Goal: Transaction & Acquisition: Purchase product/service

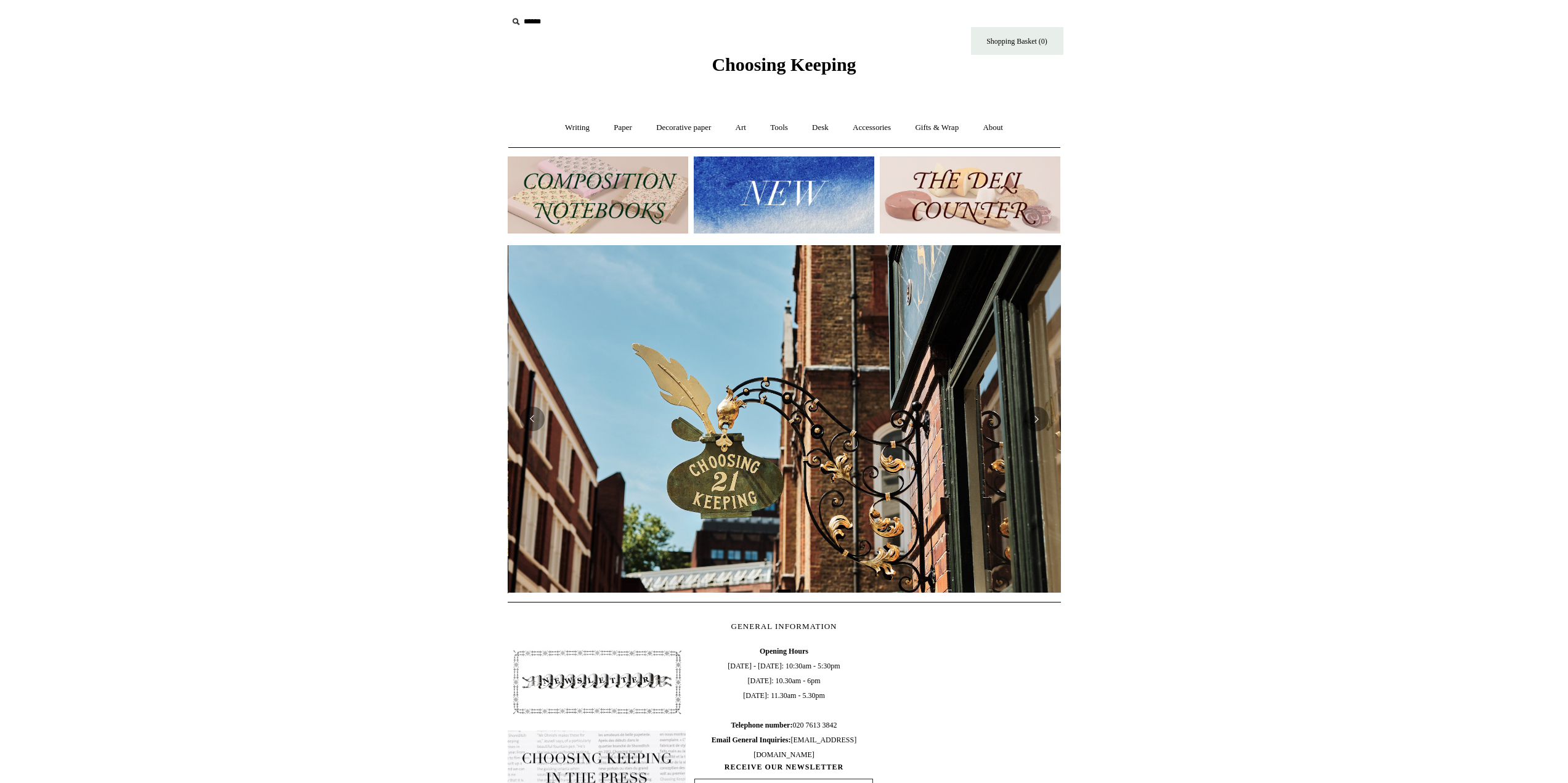
scroll to position [0, 554]
click at [788, 514] on div at bounding box center [785, 419] width 554 height 348
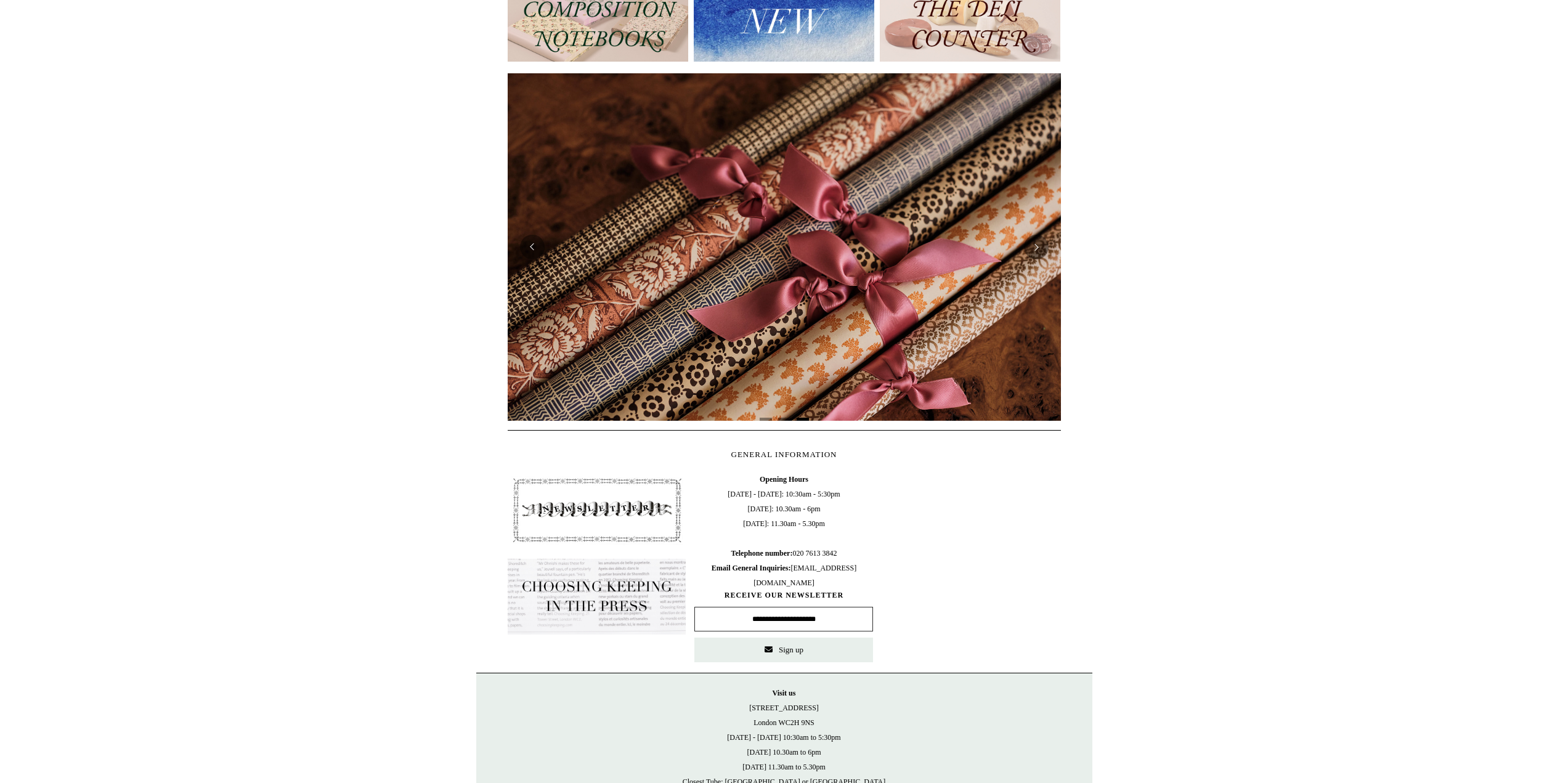
scroll to position [0, 0]
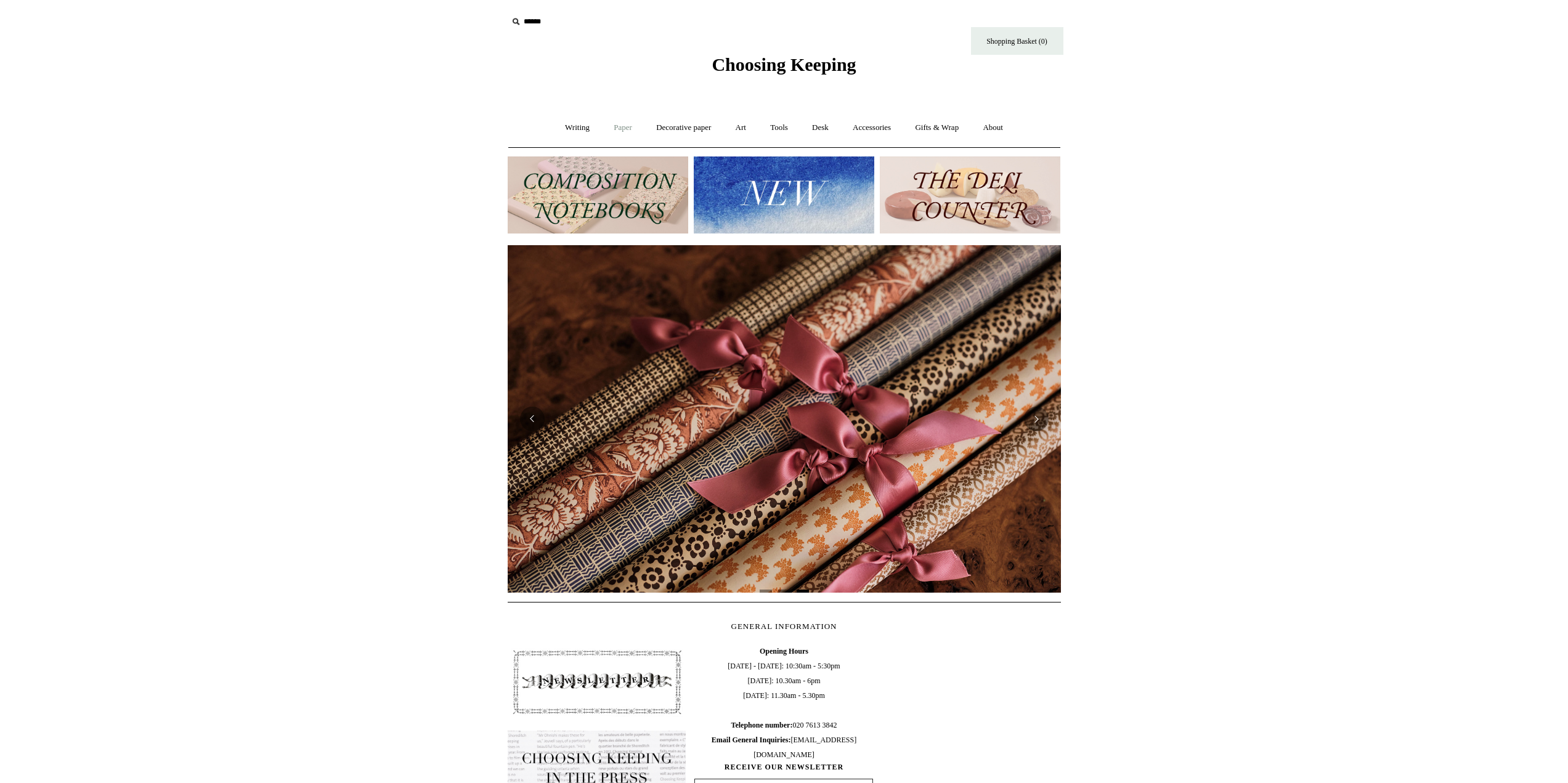
click at [618, 131] on link "Paper +" at bounding box center [623, 128] width 41 height 33
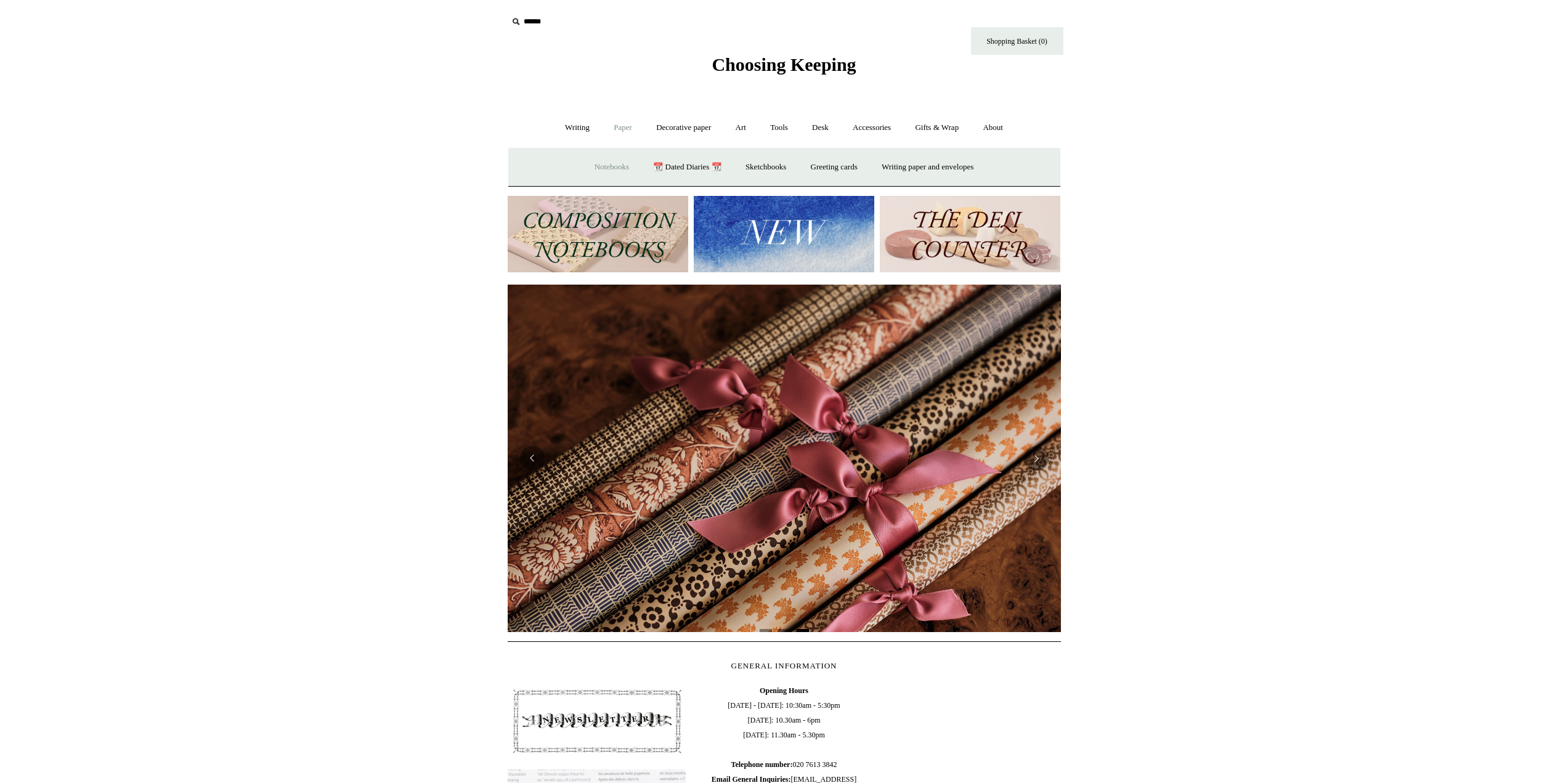
click at [608, 165] on link "Notebooks +" at bounding box center [612, 167] width 56 height 33
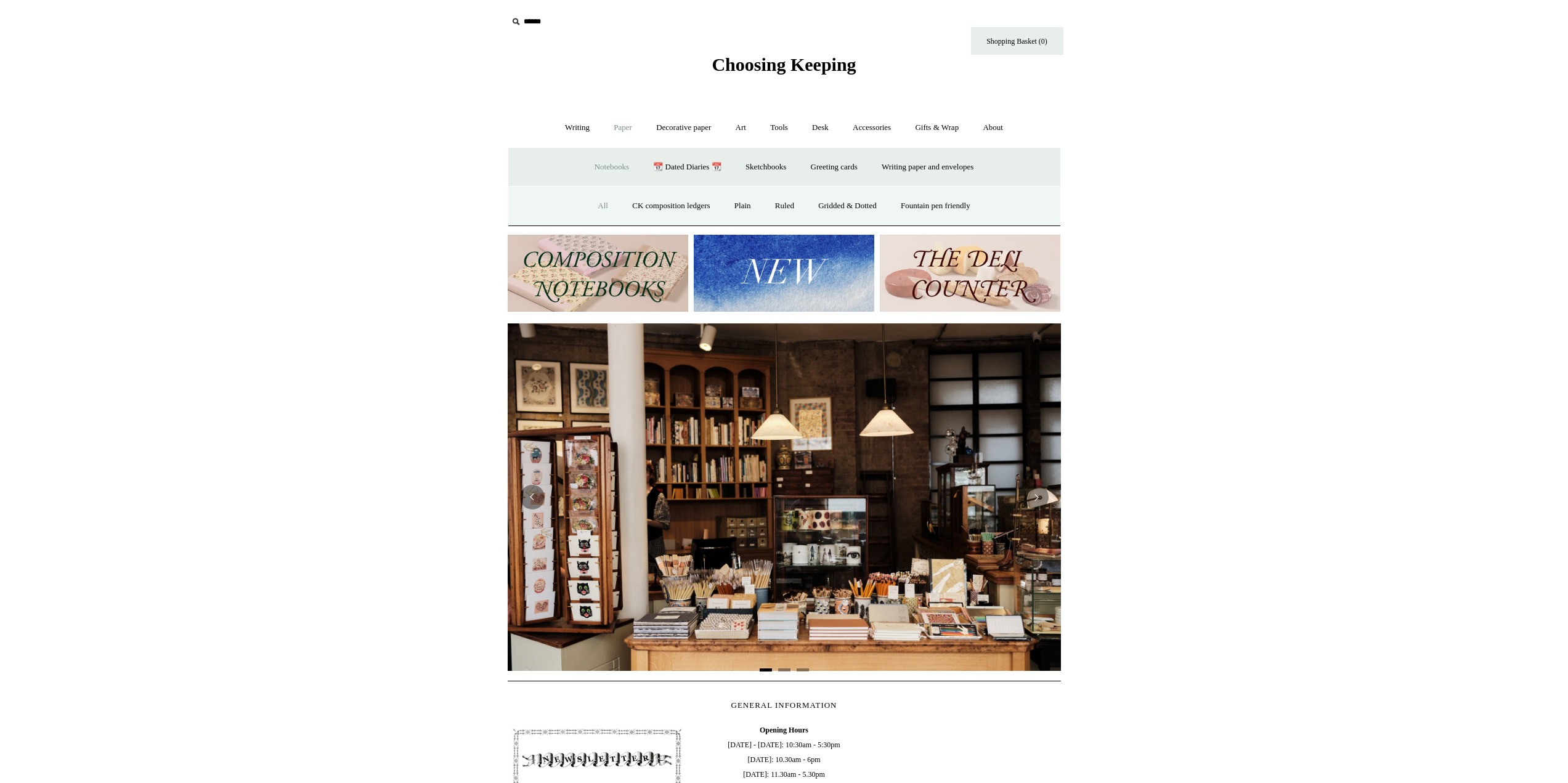
click at [595, 202] on link "All" at bounding box center [603, 206] width 33 height 33
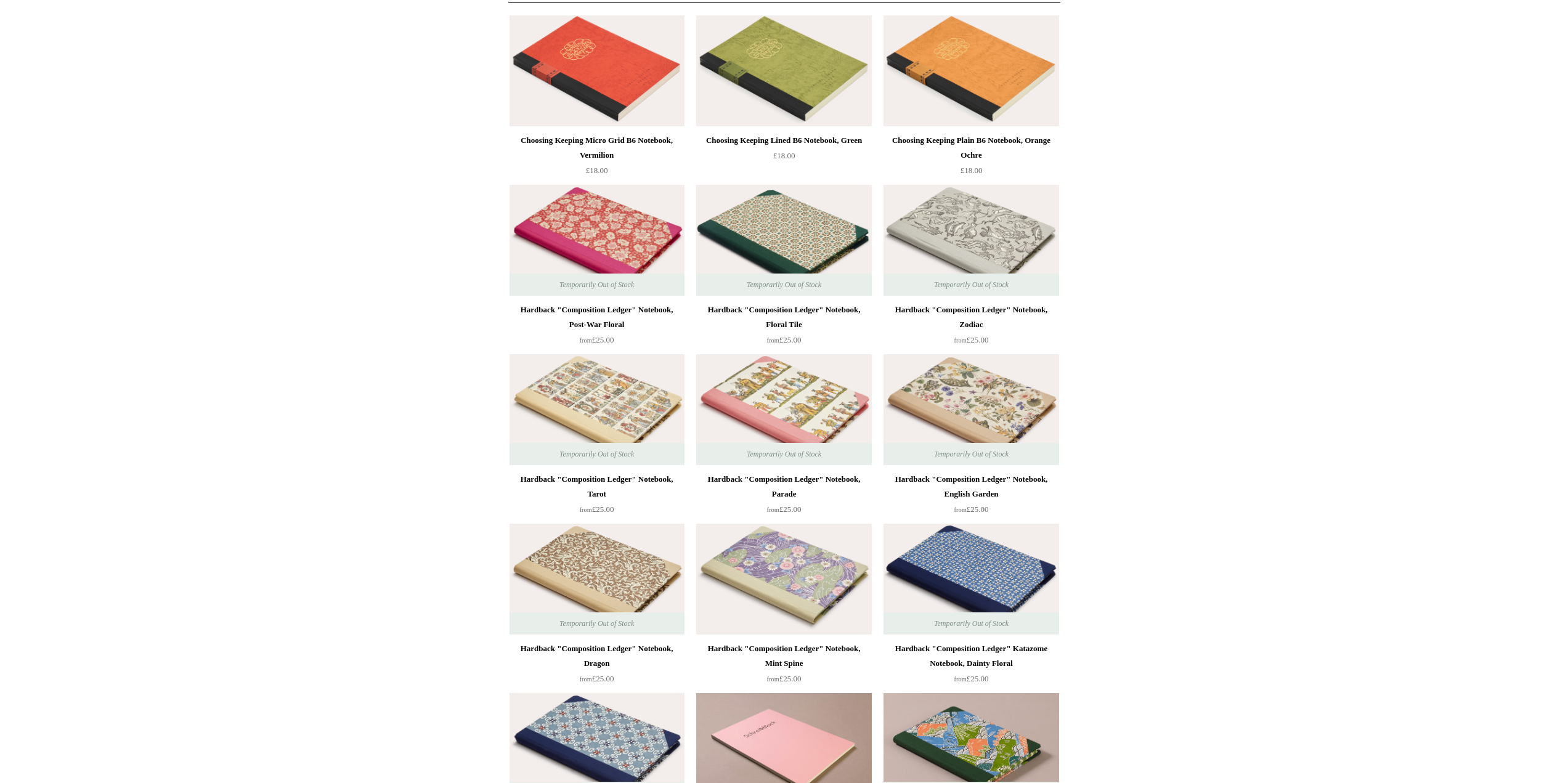
scroll to position [123, 0]
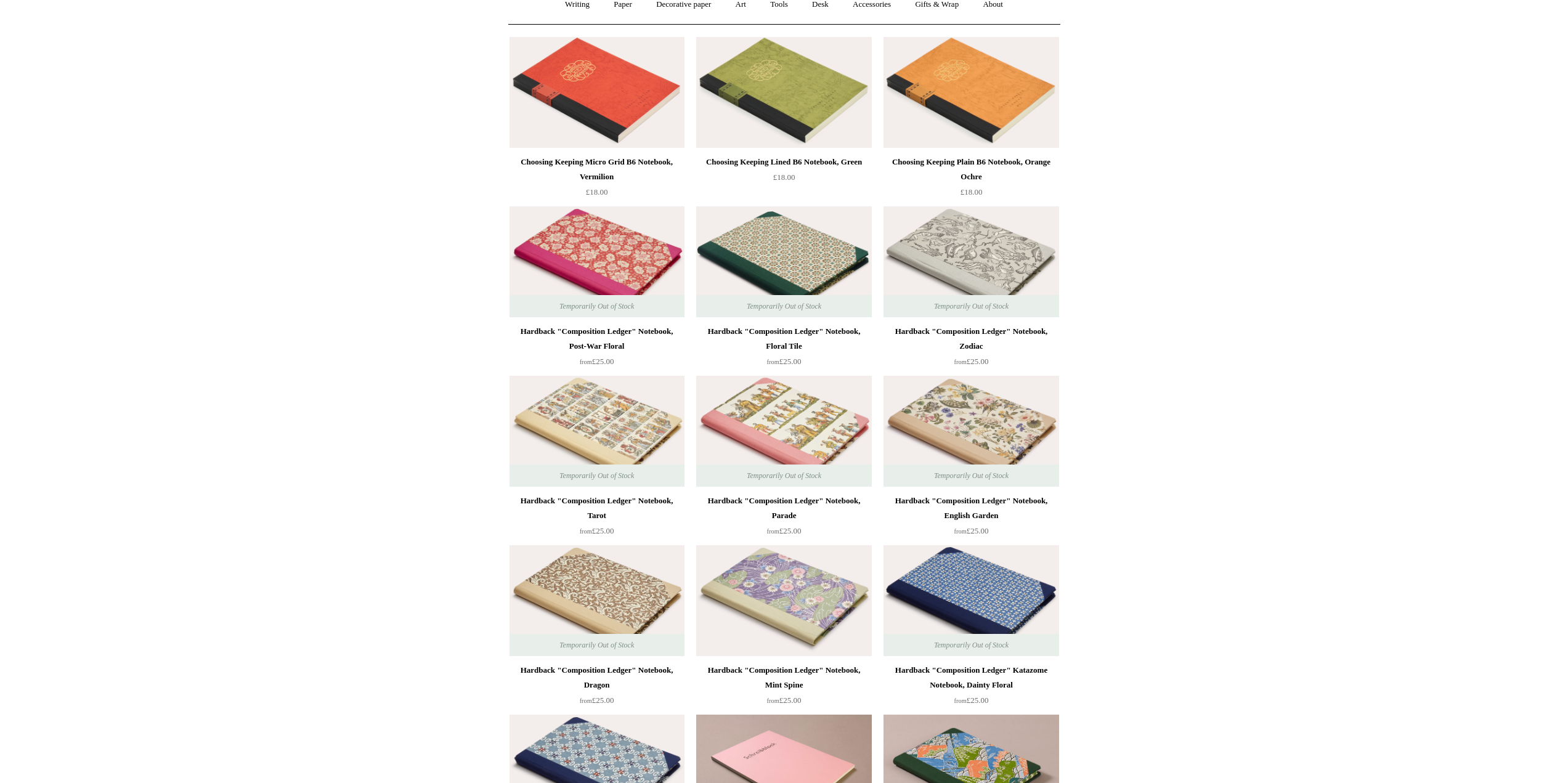
click at [599, 616] on img at bounding box center [597, 601] width 175 height 111
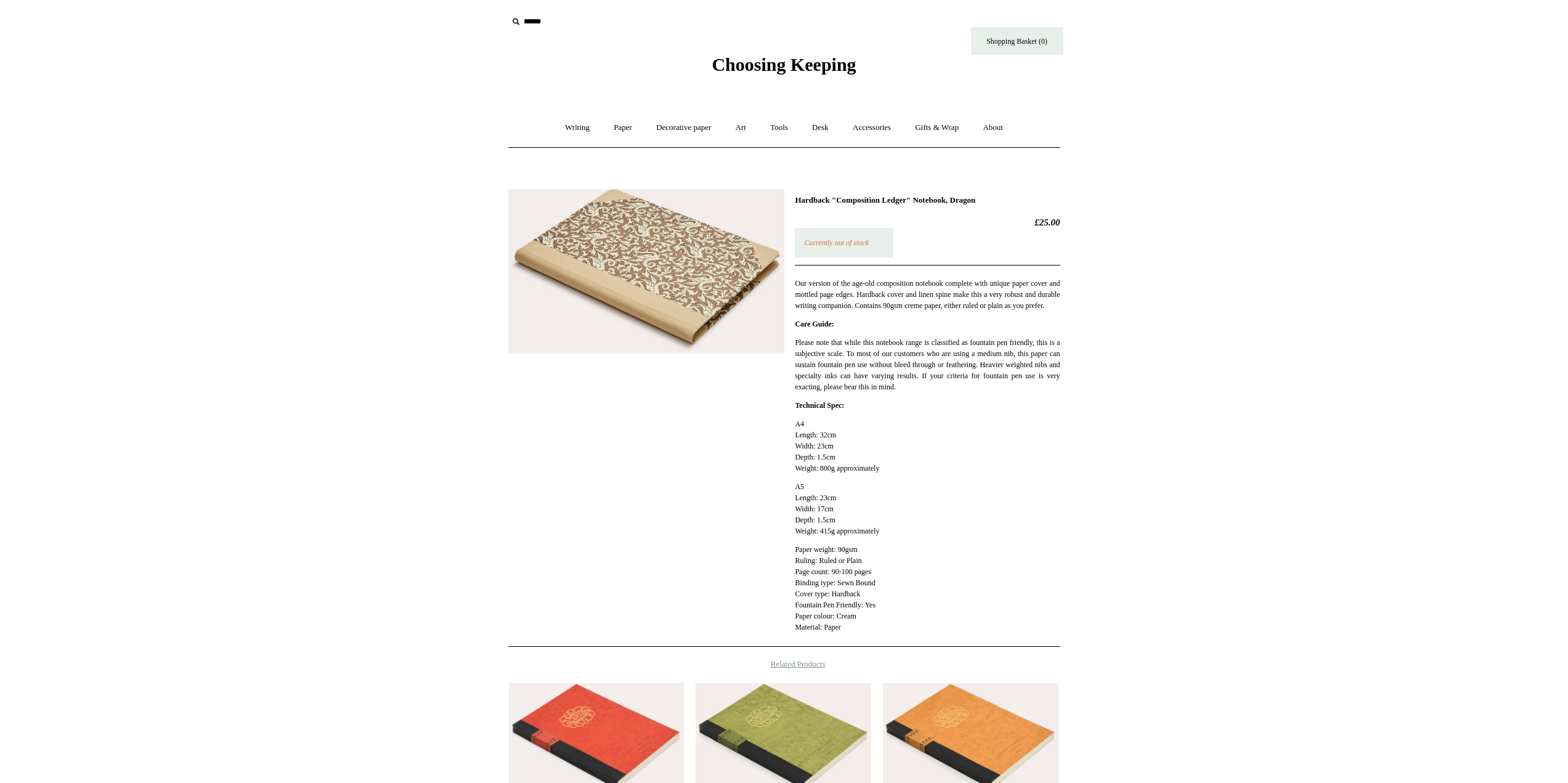
click at [714, 293] on img at bounding box center [646, 272] width 276 height 165
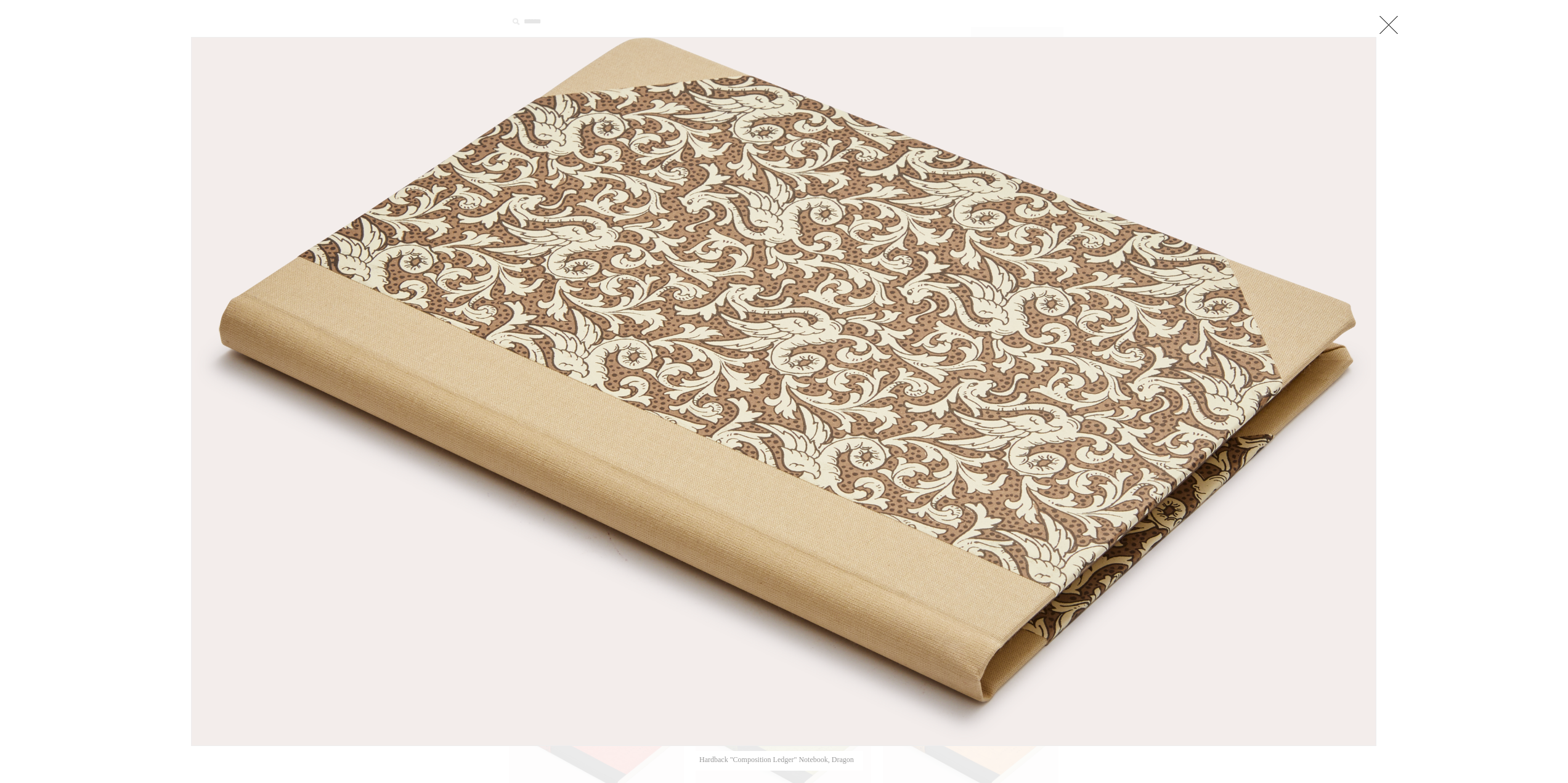
click at [1147, 533] on img at bounding box center [784, 391] width 1184 height 708
click at [1394, 29] on link at bounding box center [1389, 24] width 24 height 24
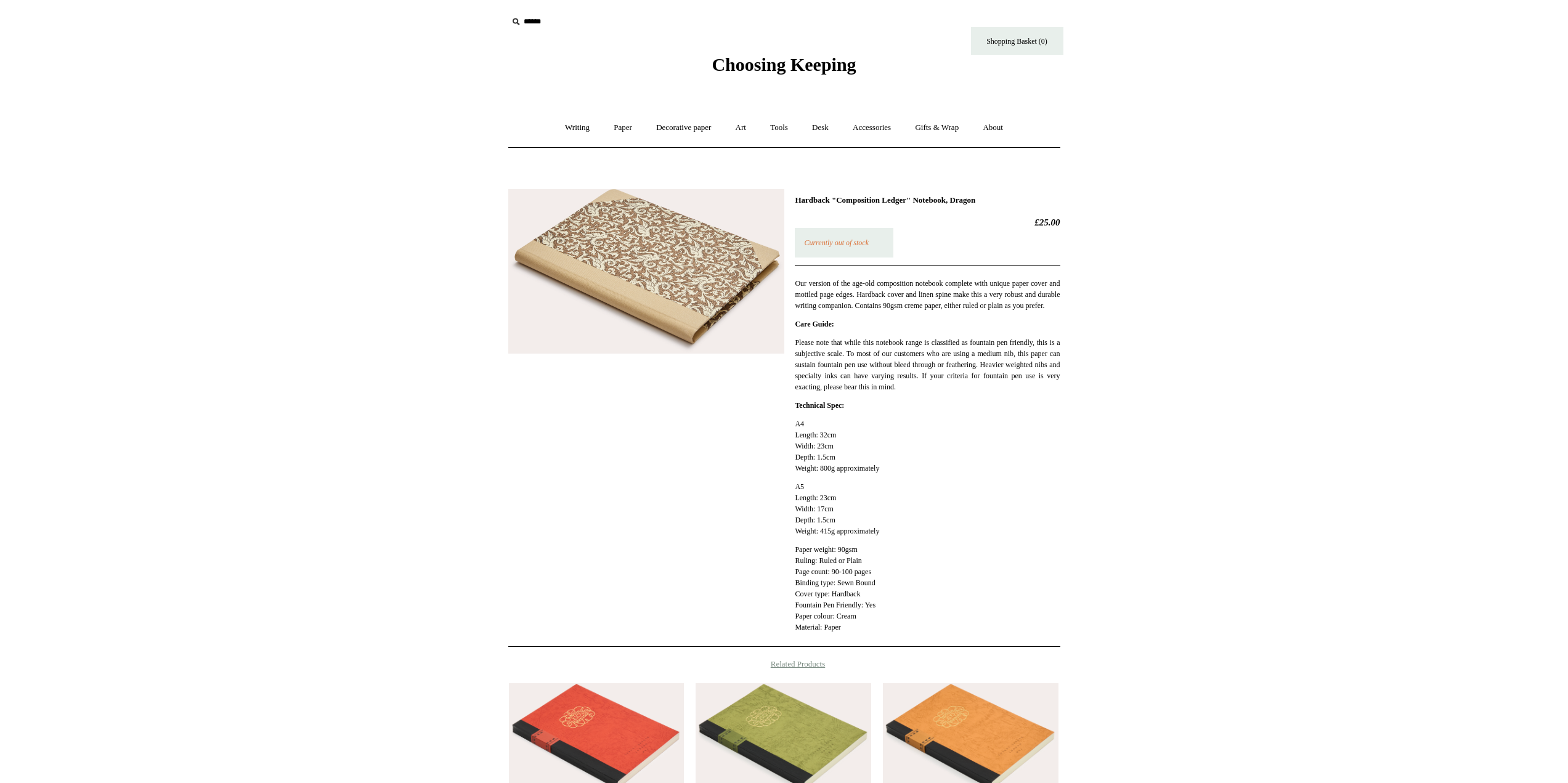
scroll to position [248, 0]
